Goal: Information Seeking & Learning: Learn about a topic

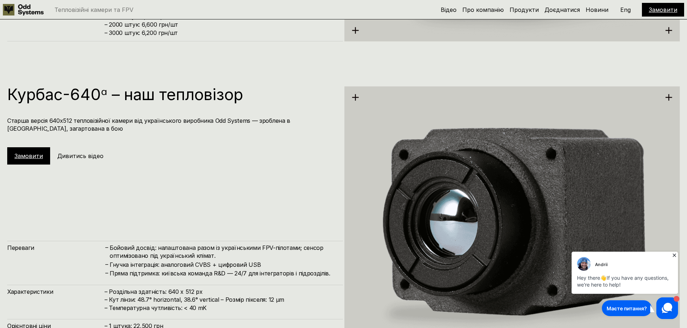
scroll to position [1298, 0]
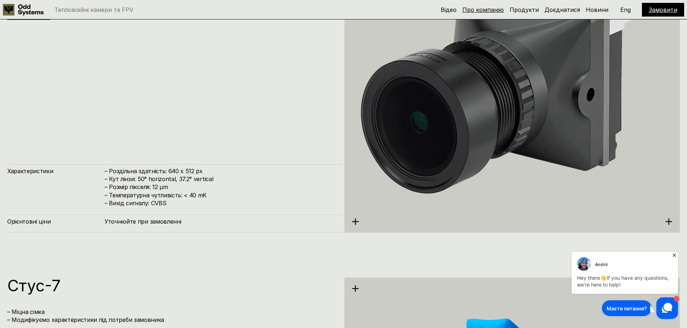
click at [487, 12] on link "Про компанію" at bounding box center [482, 9] width 41 height 7
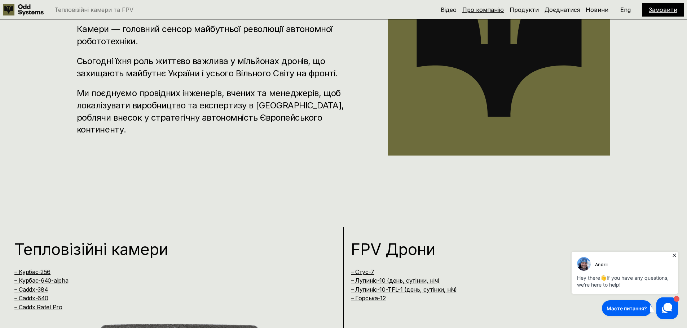
scroll to position [335, 0]
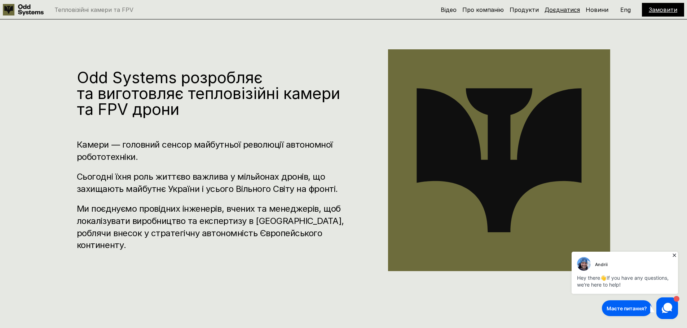
click at [579, 10] on link "Доєднатися" at bounding box center [561, 9] width 35 height 7
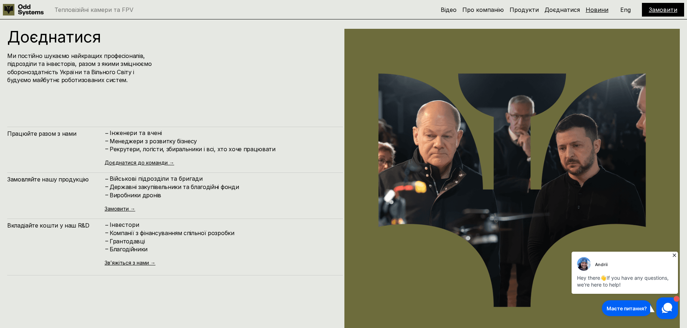
click at [595, 8] on link "Новини" at bounding box center [596, 9] width 23 height 7
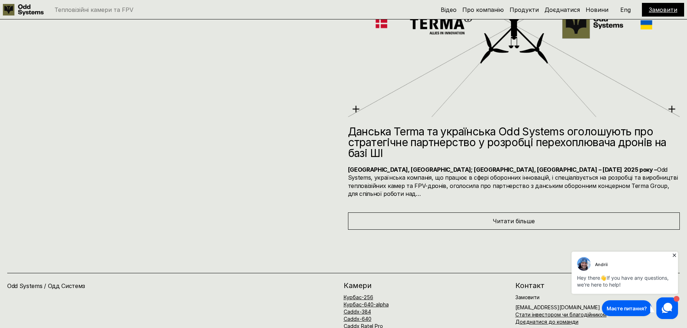
scroll to position [4485, 0]
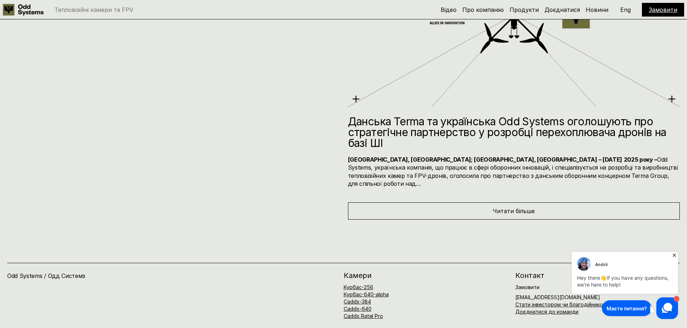
click at [520, 165] on h4 "[GEOGRAPHIC_DATA], [GEOGRAPHIC_DATA]; [GEOGRAPHIC_DATA], [GEOGRAPHIC_DATA] – [D…" at bounding box center [514, 172] width 332 height 32
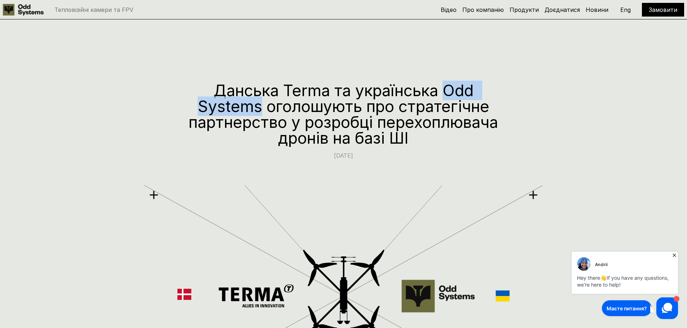
drag, startPoint x: 447, startPoint y: 89, endPoint x: 261, endPoint y: 106, distance: 187.2
click at [261, 106] on h1 "Данська Terma та українська Odd Systems оголошують про стратегічне партнерство …" at bounding box center [343, 114] width 310 height 63
